Goal: Information Seeking & Learning: Compare options

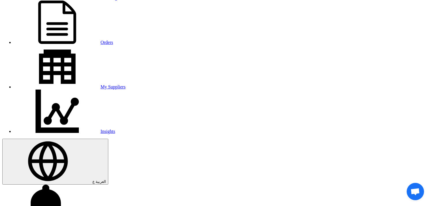
scroll to position [64, 0]
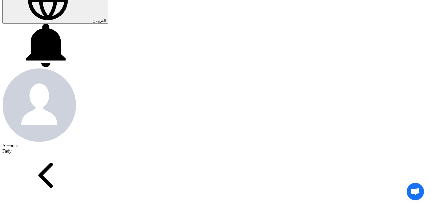
scroll to position [225, 0]
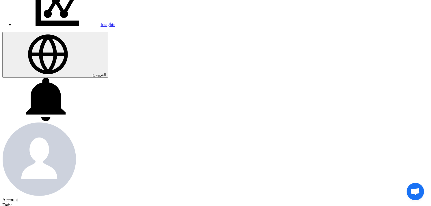
scroll to position [96, 0]
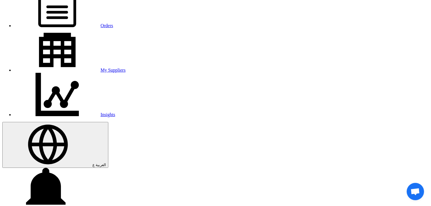
scroll to position [64, 0]
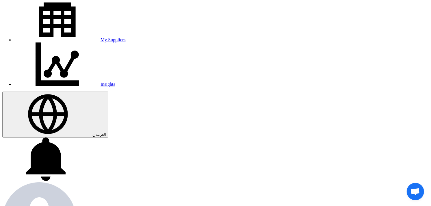
scroll to position [96, 0]
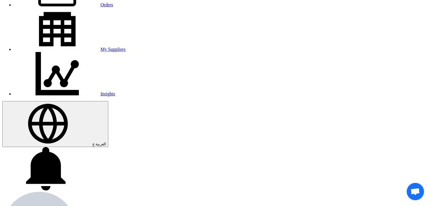
drag, startPoint x: 250, startPoint y: 121, endPoint x: 235, endPoint y: 125, distance: 16.0
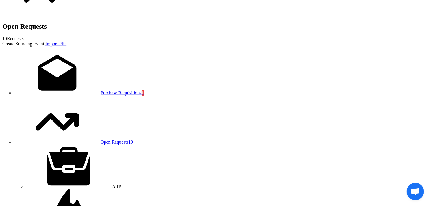
scroll to position [449, 0]
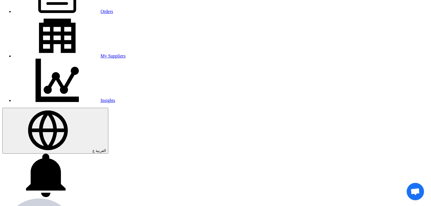
scroll to position [96, 0]
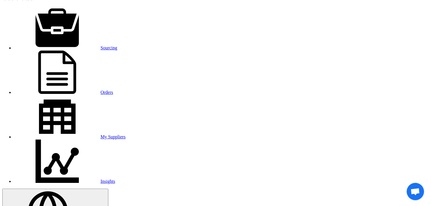
scroll to position [0, 0]
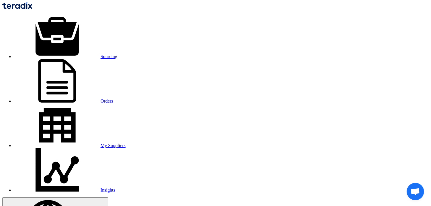
drag, startPoint x: 107, startPoint y: 141, endPoint x: 63, endPoint y: 129, distance: 46.1
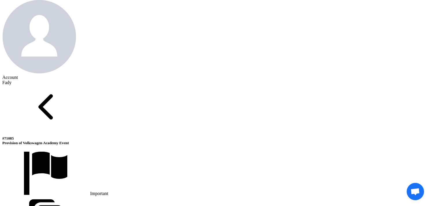
scroll to position [289, 0]
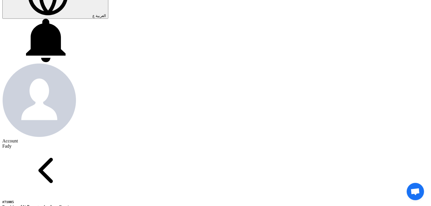
scroll to position [0, 0]
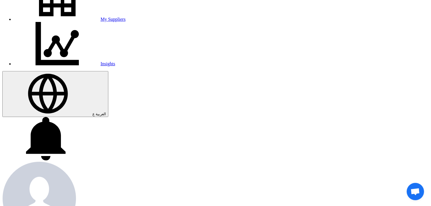
scroll to position [128, 0]
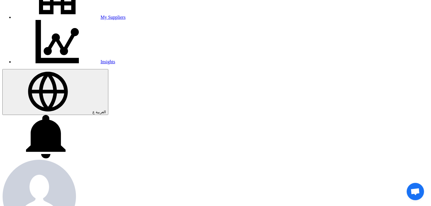
copy p "Fantasy"
drag, startPoint x: 176, startPoint y: 133, endPoint x: 193, endPoint y: 134, distance: 16.5
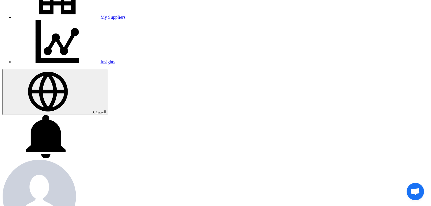
copy span "10,800"
drag, startPoint x: 175, startPoint y: 165, endPoint x: 193, endPoint y: 165, distance: 17.6
copy span "25,000"
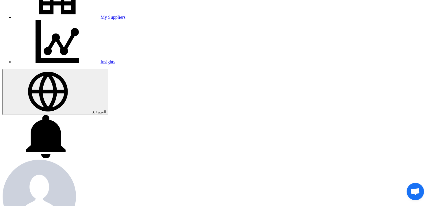
copy span "2,000"
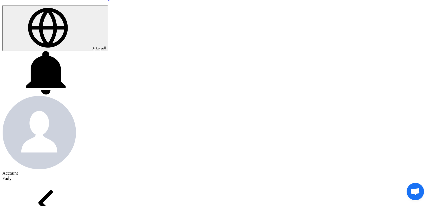
scroll to position [192, 0]
copy span "36,000"
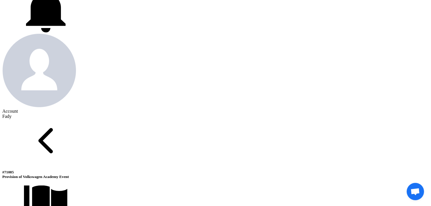
scroll to position [257, 0]
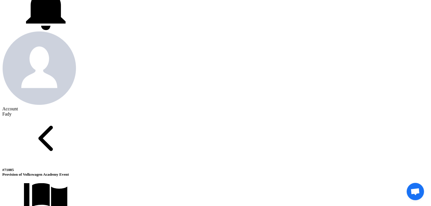
copy span "10,800"
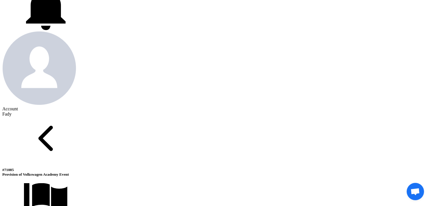
copy span "35,000"
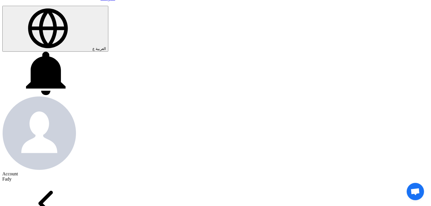
scroll to position [122, 0]
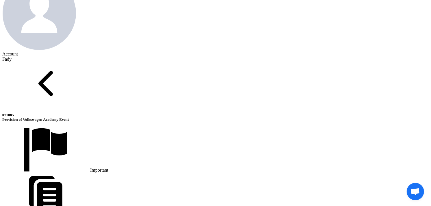
scroll to position [340, 0]
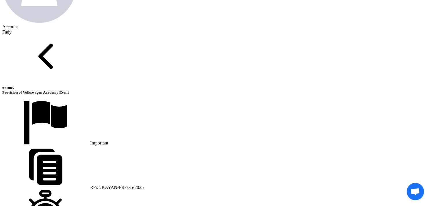
scroll to position [114, 0]
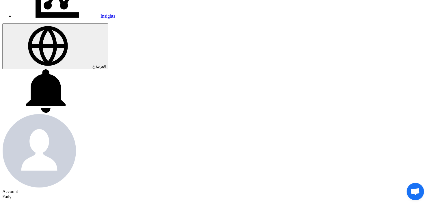
scroll to position [210, 0]
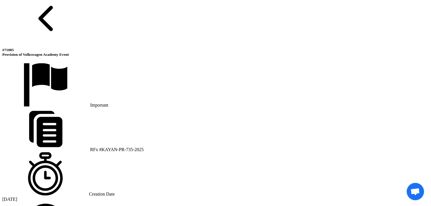
scroll to position [371, 0]
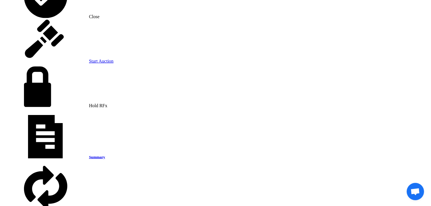
scroll to position [750, 0]
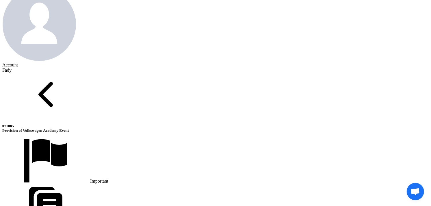
scroll to position [44, 0]
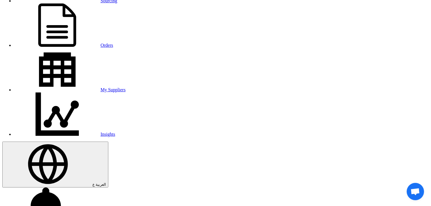
scroll to position [12, 0]
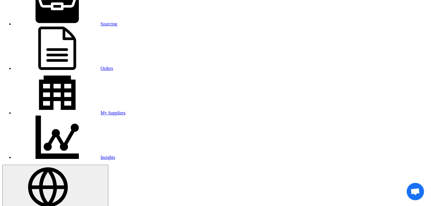
scroll to position [44, 0]
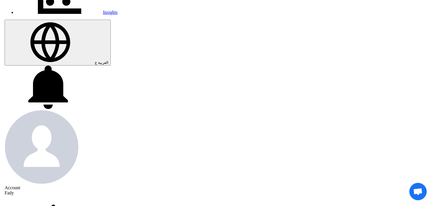
scroll to position [204, 0]
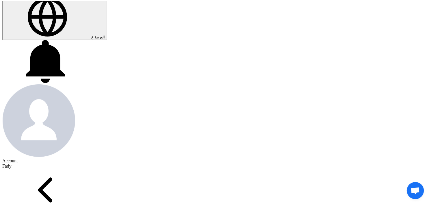
scroll to position [10, 0]
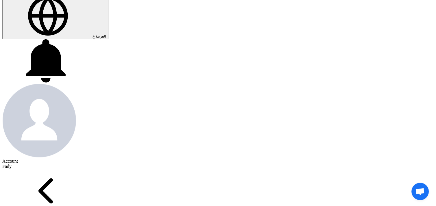
drag, startPoint x: 219, startPoint y: 52, endPoint x: 252, endPoint y: 73, distance: 38.7
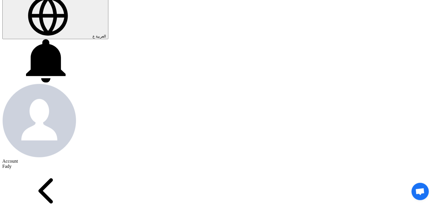
drag, startPoint x: 410, startPoint y: 79, endPoint x: 406, endPoint y: 78, distance: 4.1
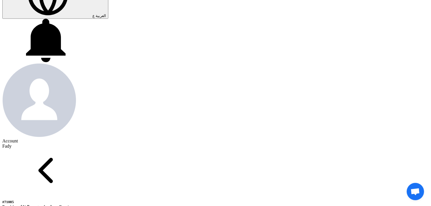
scroll to position [236, 0]
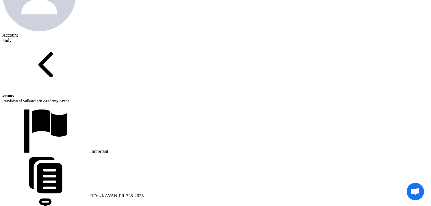
scroll to position [365, 0]
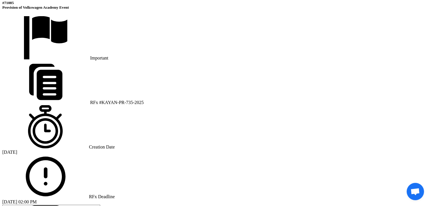
scroll to position [429, 0]
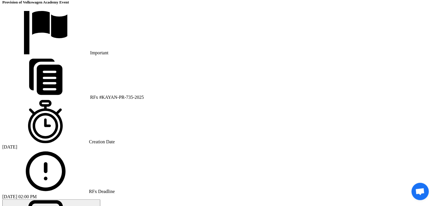
drag, startPoint x: 41, startPoint y: 69, endPoint x: 281, endPoint y: 93, distance: 241.0
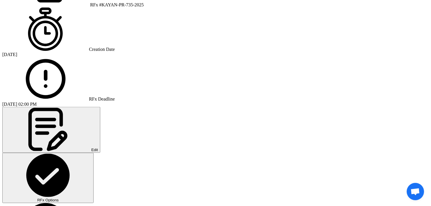
scroll to position [525, 0]
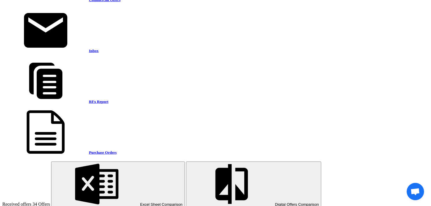
scroll to position [1039, 0]
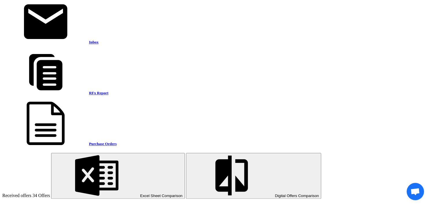
scroll to position [1007, 0]
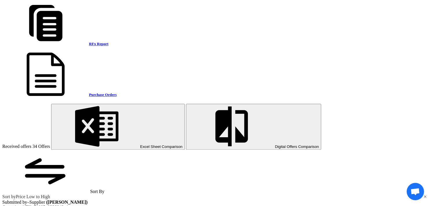
scroll to position [1071, 0]
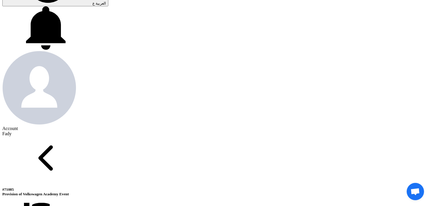
scroll to position [236, 0]
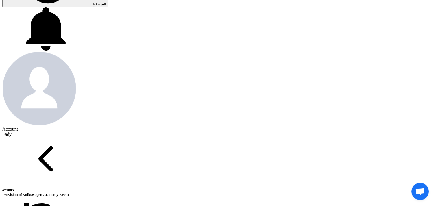
drag, startPoint x: 153, startPoint y: 92, endPoint x: 396, endPoint y: 19, distance: 253.7
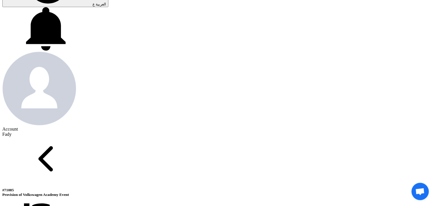
drag, startPoint x: 87, startPoint y: 126, endPoint x: 93, endPoint y: 125, distance: 6.5
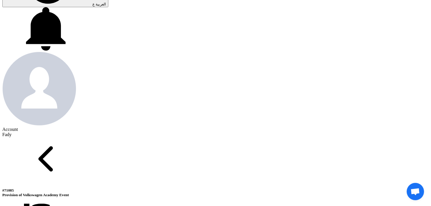
scroll to position [268, 0]
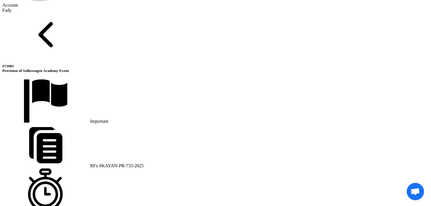
scroll to position [365, 0]
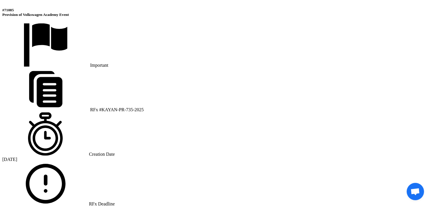
scroll to position [429, 0]
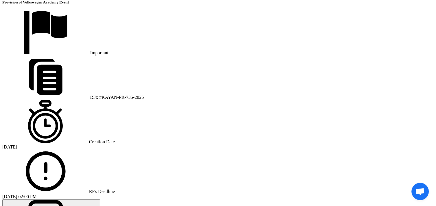
drag, startPoint x: 0, startPoint y: 53, endPoint x: 10, endPoint y: 51, distance: 10.2
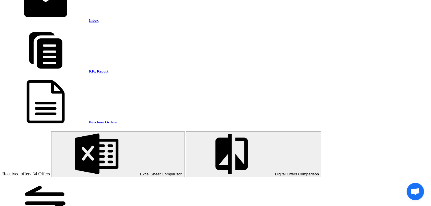
scroll to position [1135, 0]
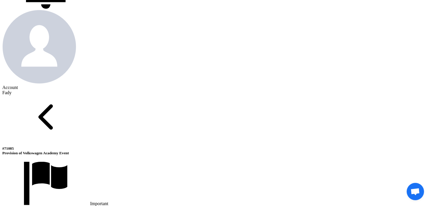
scroll to position [429, 0]
